Goal: Task Accomplishment & Management: Manage account settings

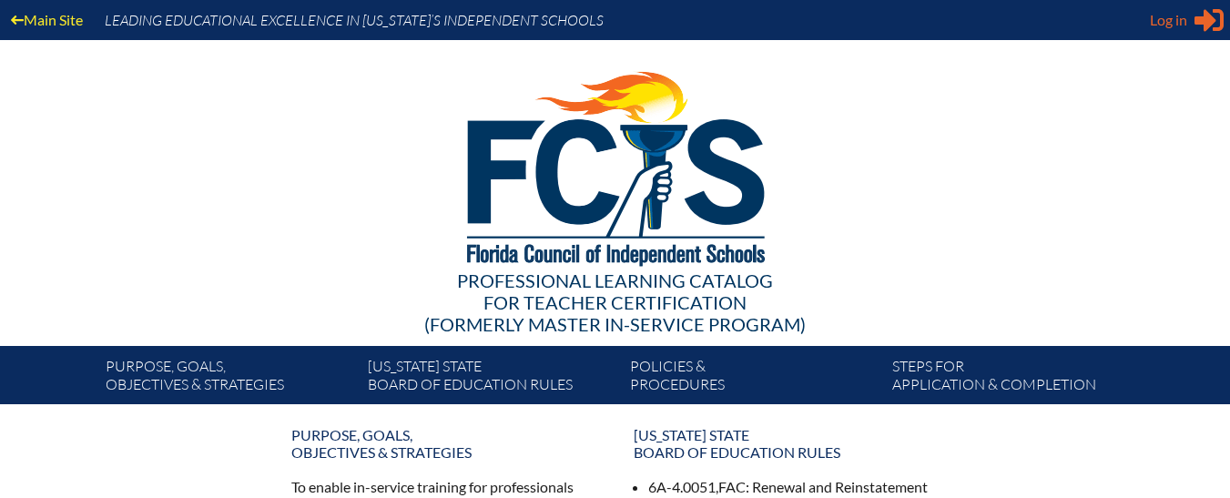
click at [1162, 20] on span "Log in" at bounding box center [1167, 20] width 37 height 22
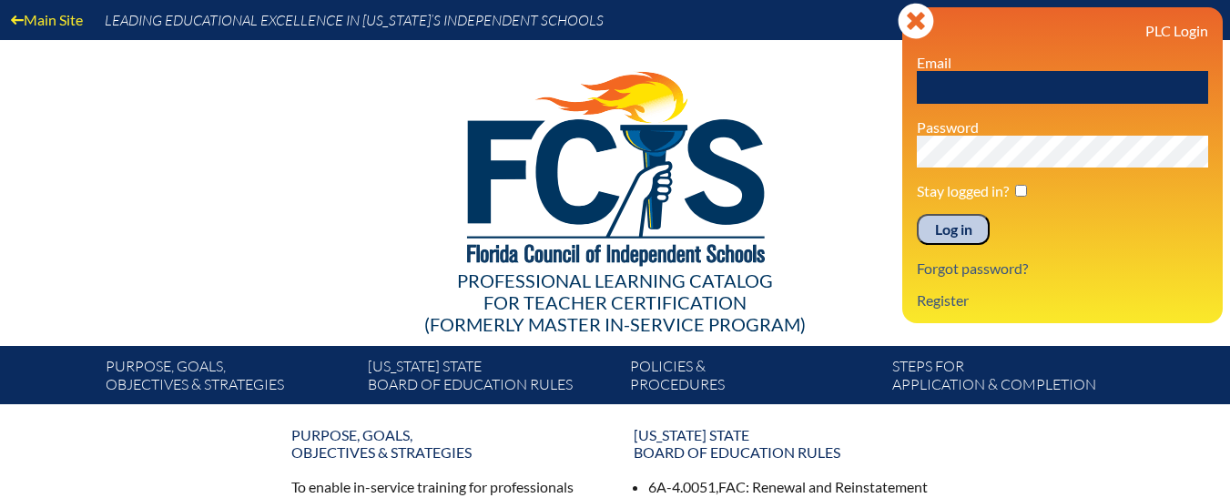
click at [976, 93] on input "text" at bounding box center [1061, 87] width 291 height 33
type input "[EMAIL_ADDRESS][DOMAIN_NAME]"
click at [943, 233] on input "Log in" at bounding box center [952, 229] width 73 height 31
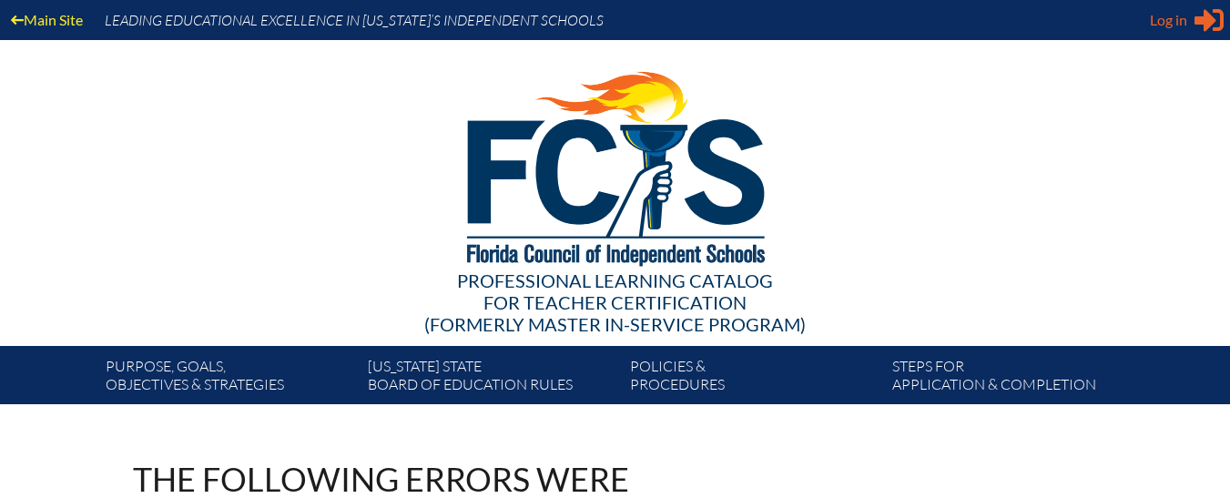
click at [1183, 22] on span "Log in" at bounding box center [1167, 20] width 37 height 22
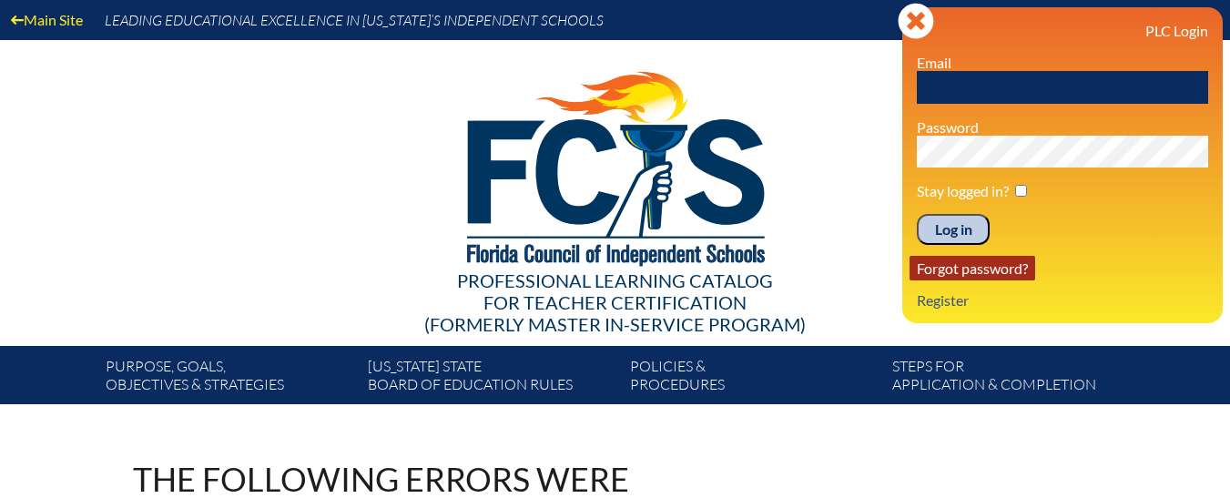
click at [944, 273] on link "Forgot password?" at bounding box center [972, 268] width 126 height 25
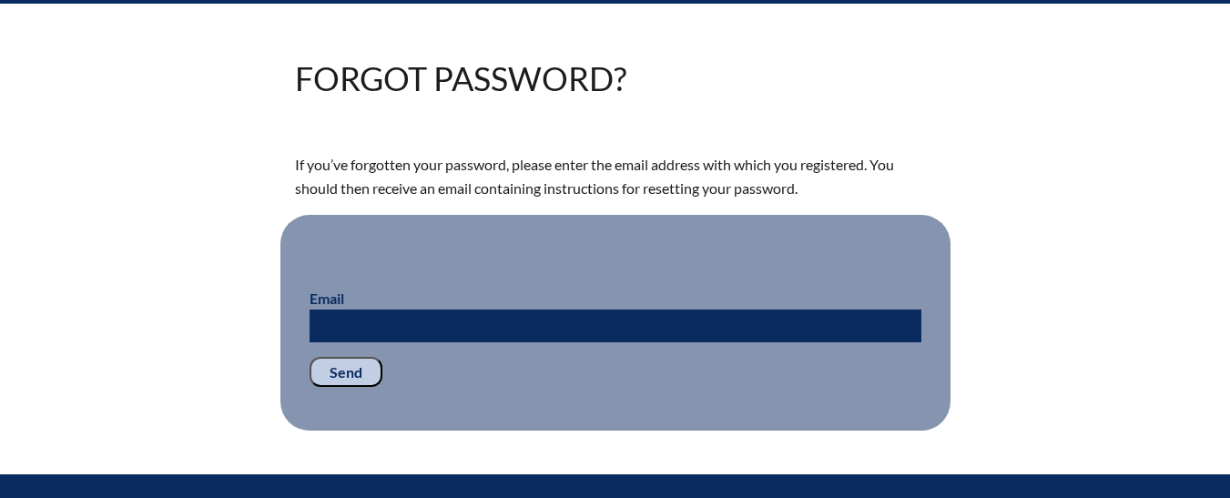
scroll to position [413, 0]
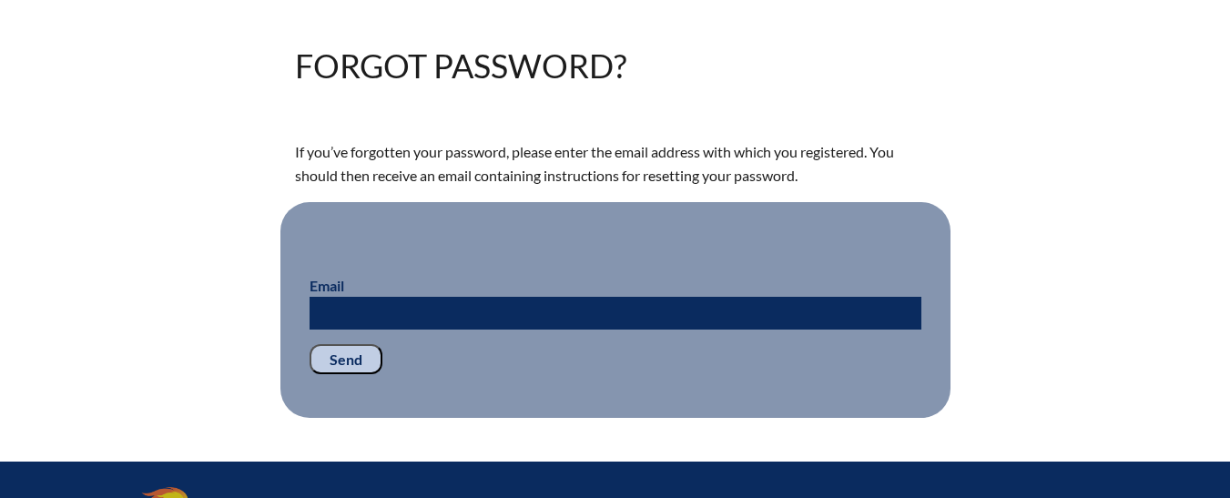
click at [857, 307] on input "Email" at bounding box center [615, 313] width 612 height 33
type input "[EMAIL_ADDRESS][DOMAIN_NAME]"
click at [333, 362] on input "Send" at bounding box center [345, 359] width 73 height 31
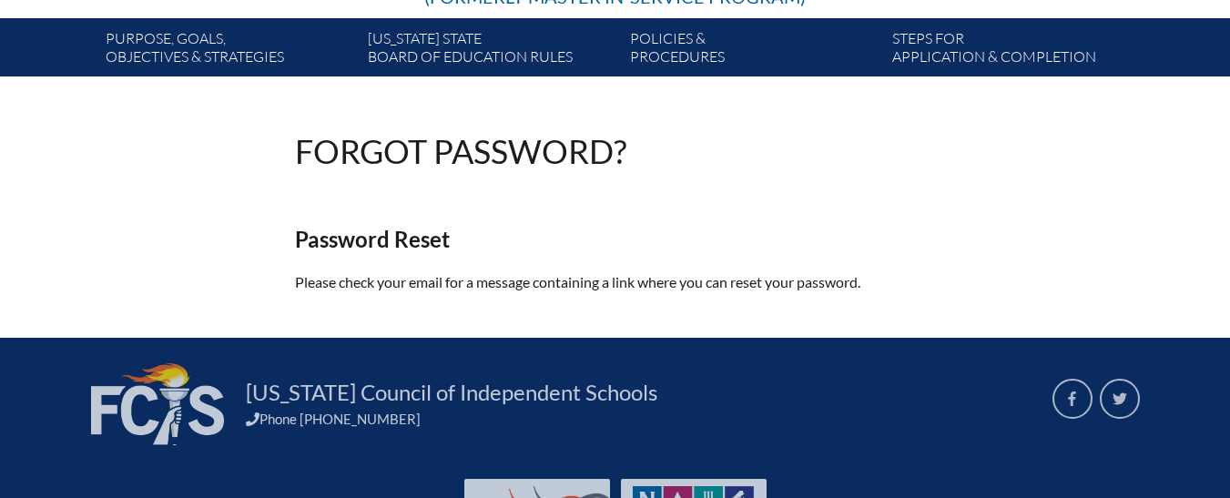
scroll to position [355, 0]
